Goal: Information Seeking & Learning: Learn about a topic

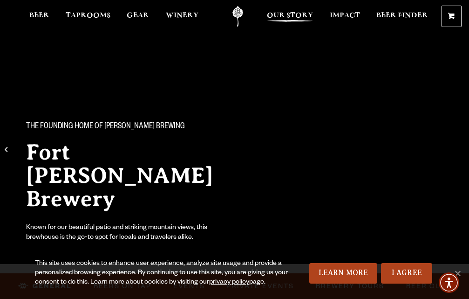
click at [292, 14] on span "Our Story" at bounding box center [290, 15] width 46 height 7
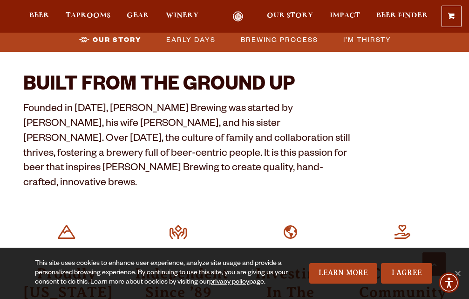
scroll to position [239, 0]
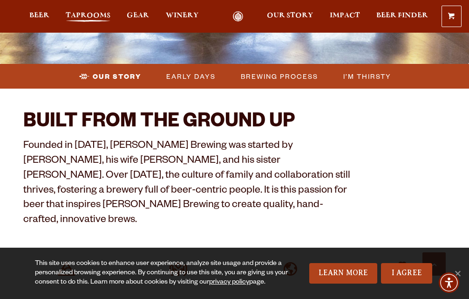
click at [94, 13] on span "Taprooms" at bounding box center [88, 15] width 45 height 7
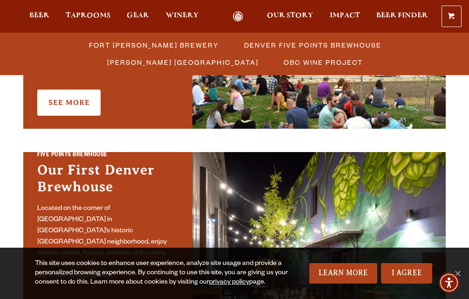
scroll to position [410, 0]
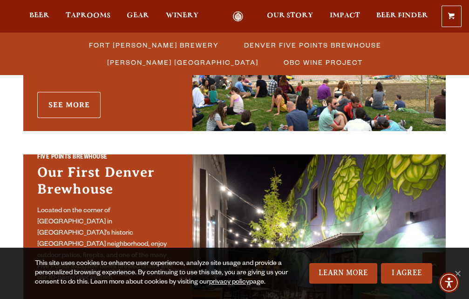
click at [82, 96] on link "See More" at bounding box center [68, 105] width 63 height 26
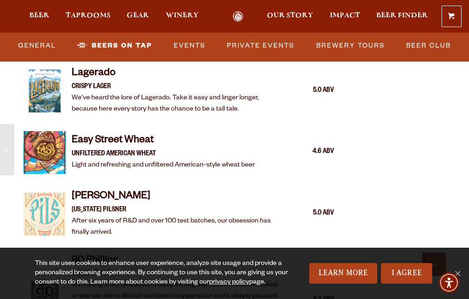
scroll to position [832, 0]
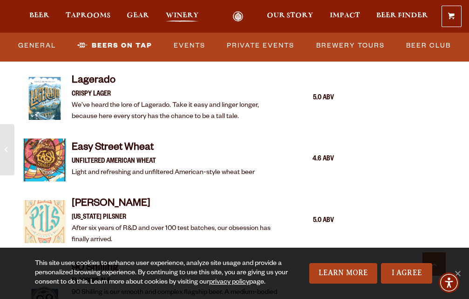
click at [187, 14] on span "Winery" at bounding box center [182, 15] width 33 height 7
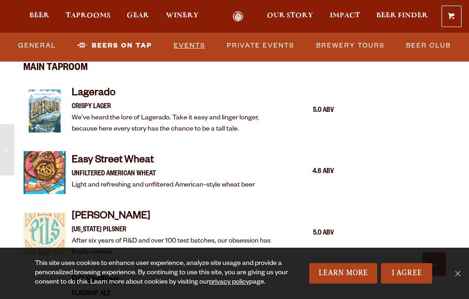
scroll to position [832, 0]
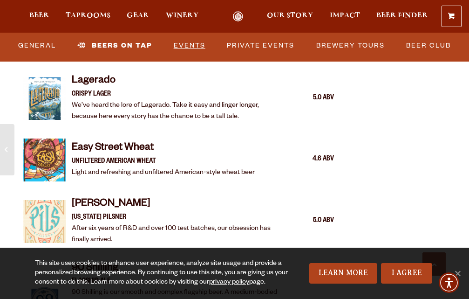
click at [185, 42] on link "Events" at bounding box center [189, 45] width 39 height 21
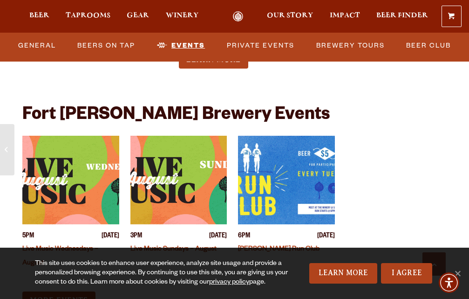
scroll to position [3719, 0]
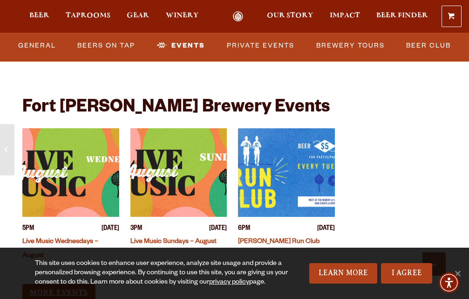
click at [64, 284] on link "More Events" at bounding box center [58, 292] width 73 height 17
click at [134, 12] on span "Gear" at bounding box center [138, 15] width 22 height 7
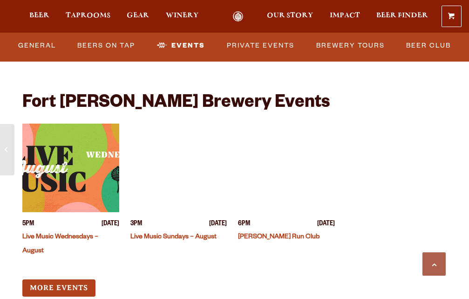
scroll to position [3719, 0]
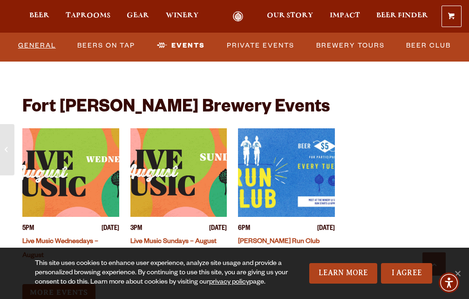
click at [41, 46] on link "General" at bounding box center [36, 45] width 45 height 21
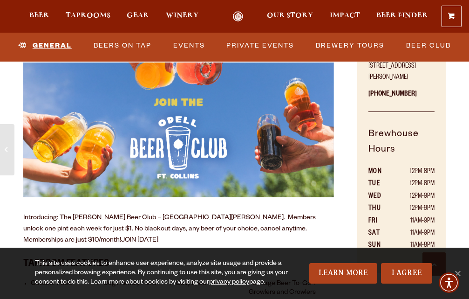
scroll to position [308, 0]
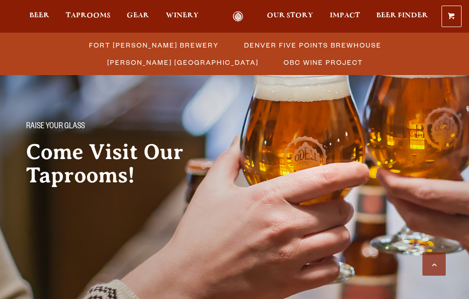
scroll to position [410, 0]
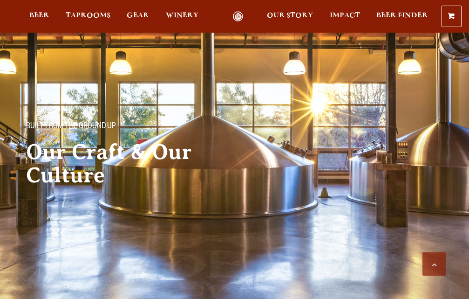
scroll to position [239, 0]
